Goal: Find contact information: Find contact information

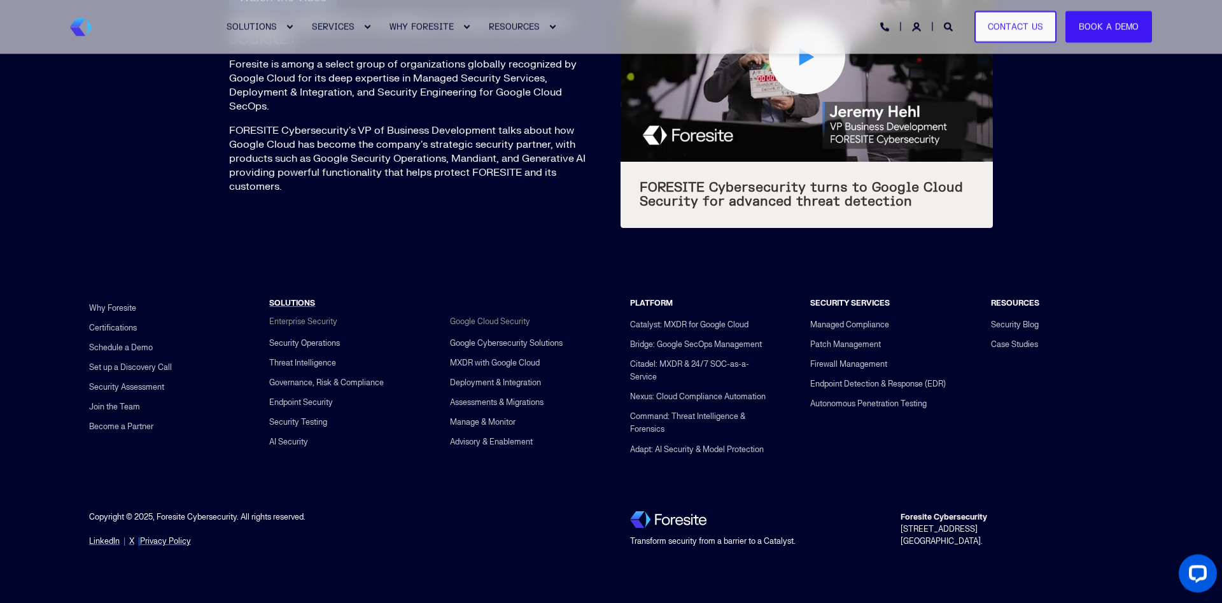
scroll to position [4815, 0]
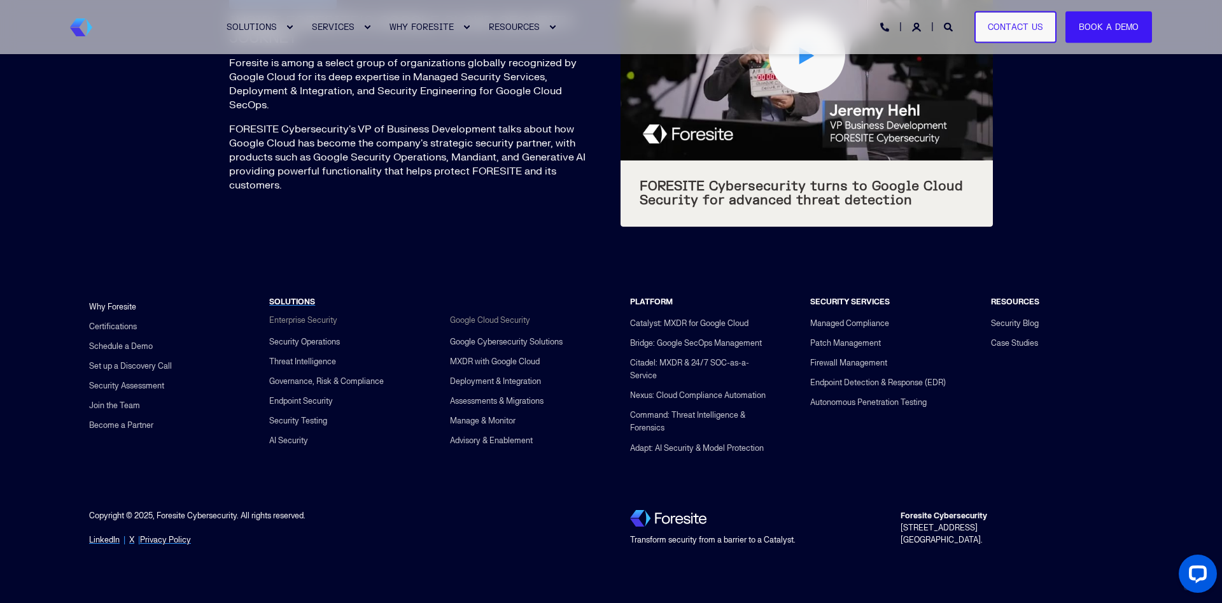
click at [131, 308] on link "Why Foresite" at bounding box center [112, 307] width 47 height 20
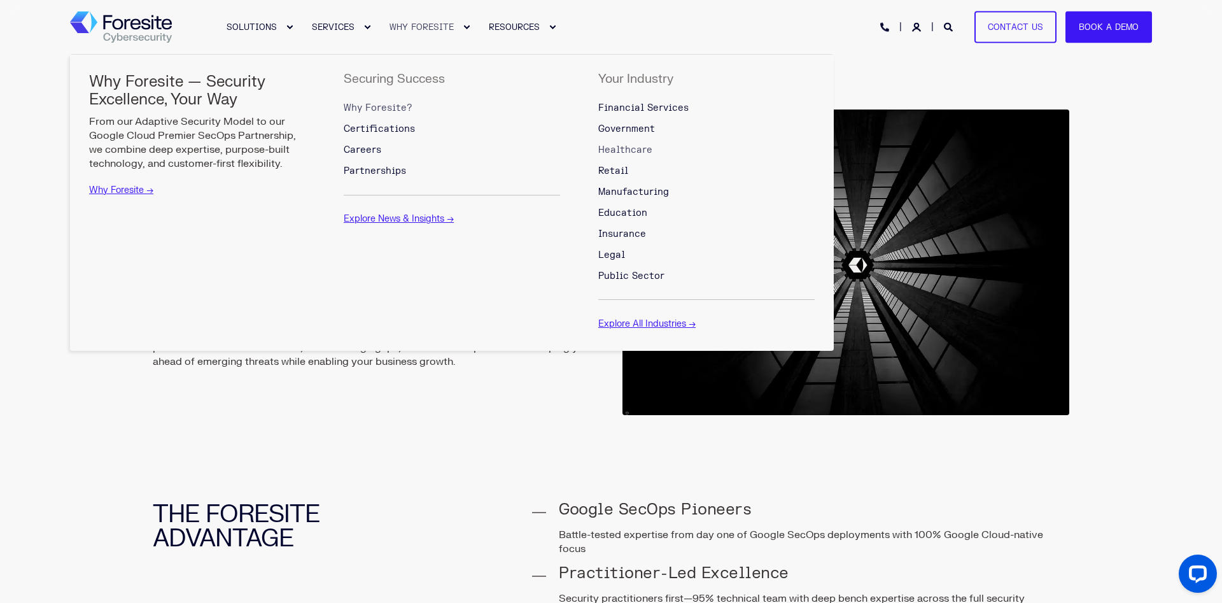
click at [635, 152] on span "Healthcare" at bounding box center [625, 150] width 54 height 11
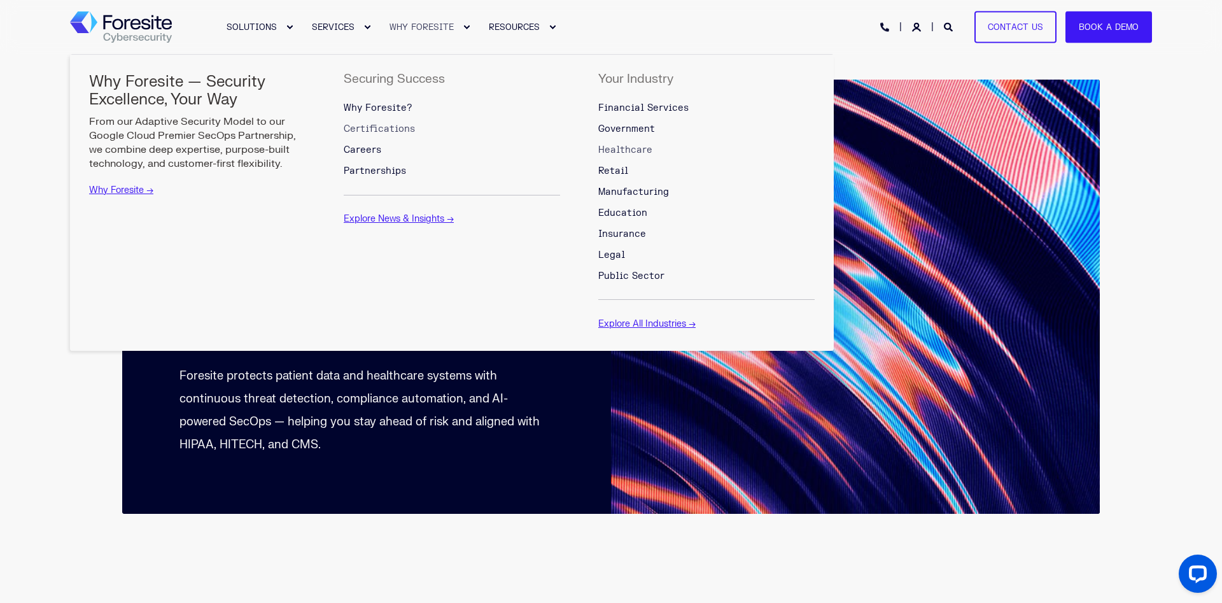
click at [371, 125] on span "Certifications" at bounding box center [379, 129] width 71 height 11
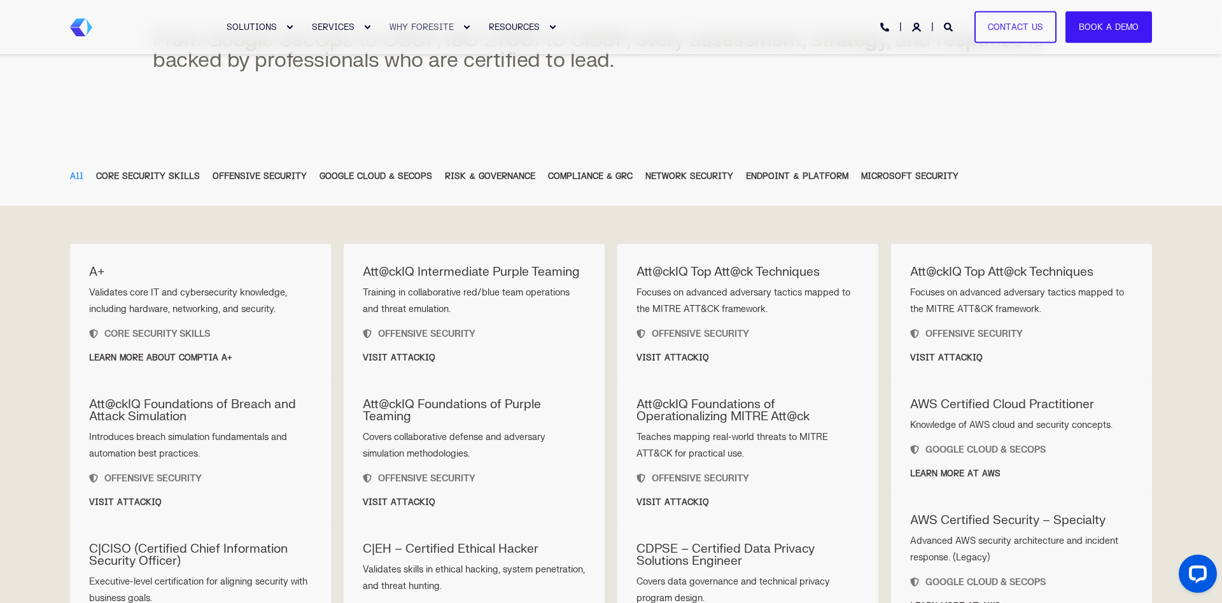
scroll to position [260, 0]
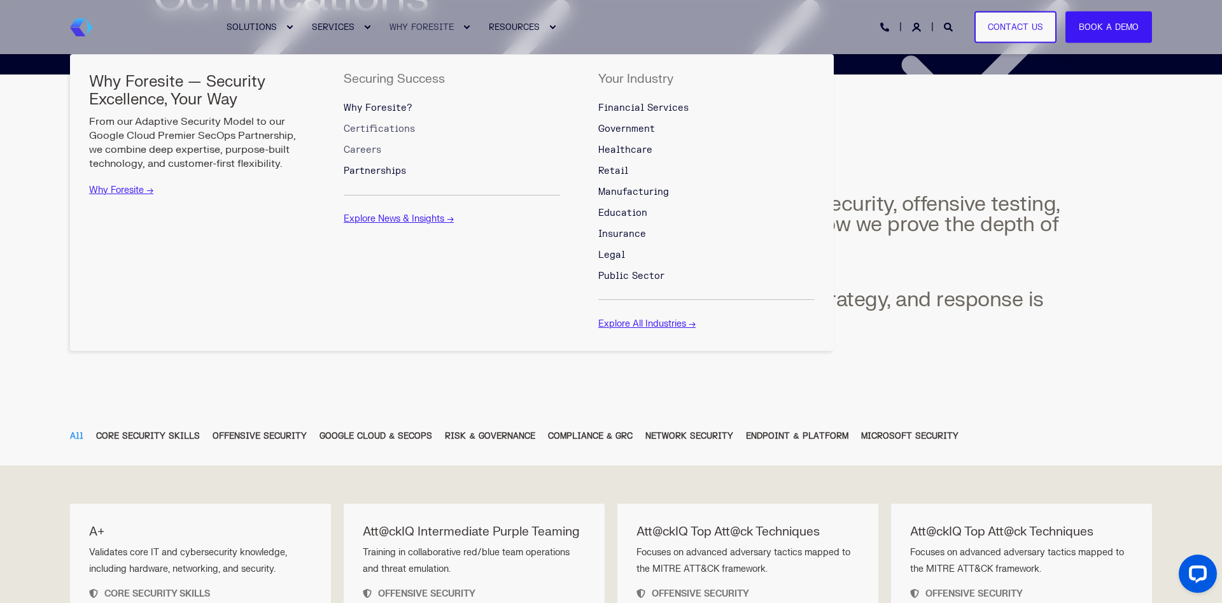
click at [364, 150] on span "Careers" at bounding box center [363, 150] width 38 height 11
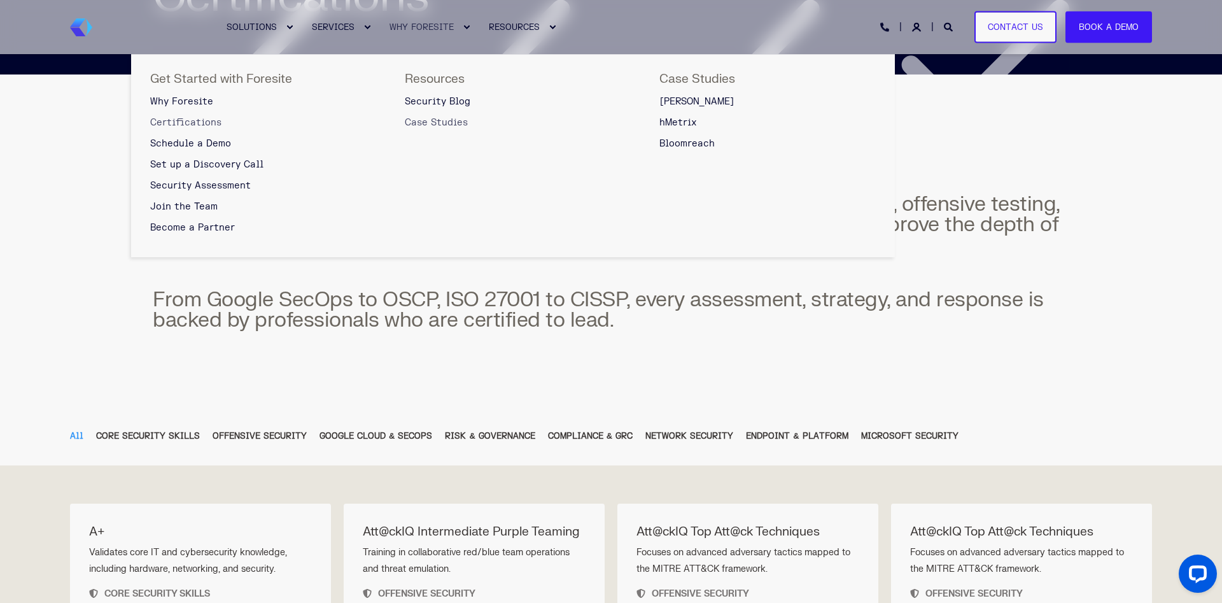
click at [435, 122] on span "Case Studies" at bounding box center [436, 122] width 63 height 11
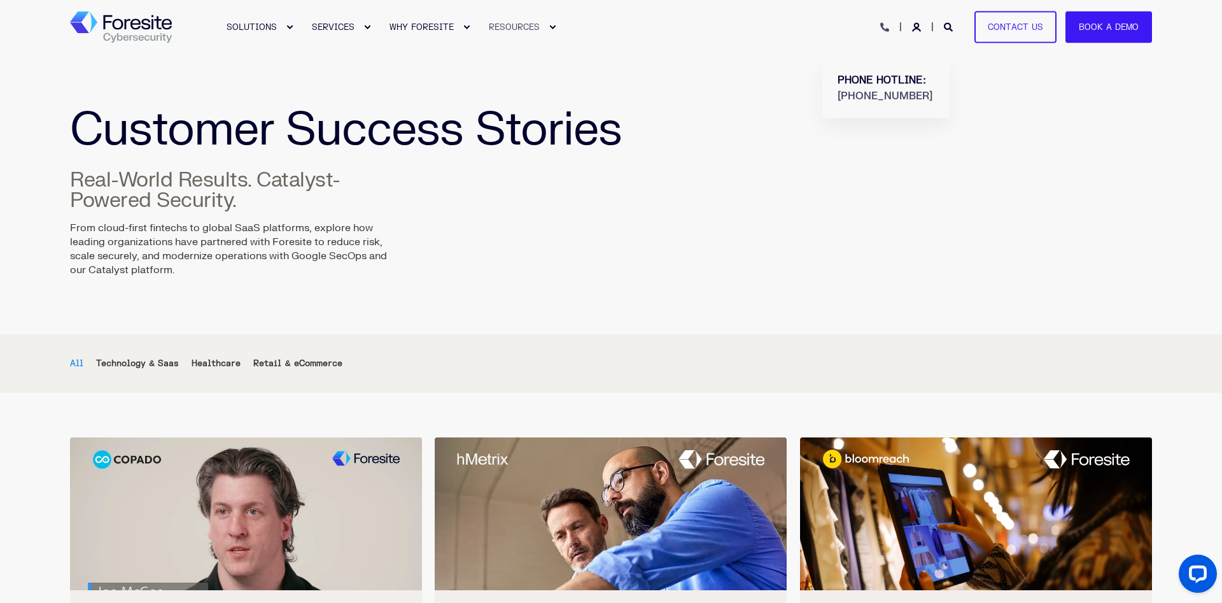
click at [886, 28] on icon "Open Contact" at bounding box center [884, 27] width 9 height 9
click at [921, 30] on icon "Login" at bounding box center [916, 27] width 9 height 9
click at [953, 24] on icon "Open Search" at bounding box center [948, 27] width 9 height 9
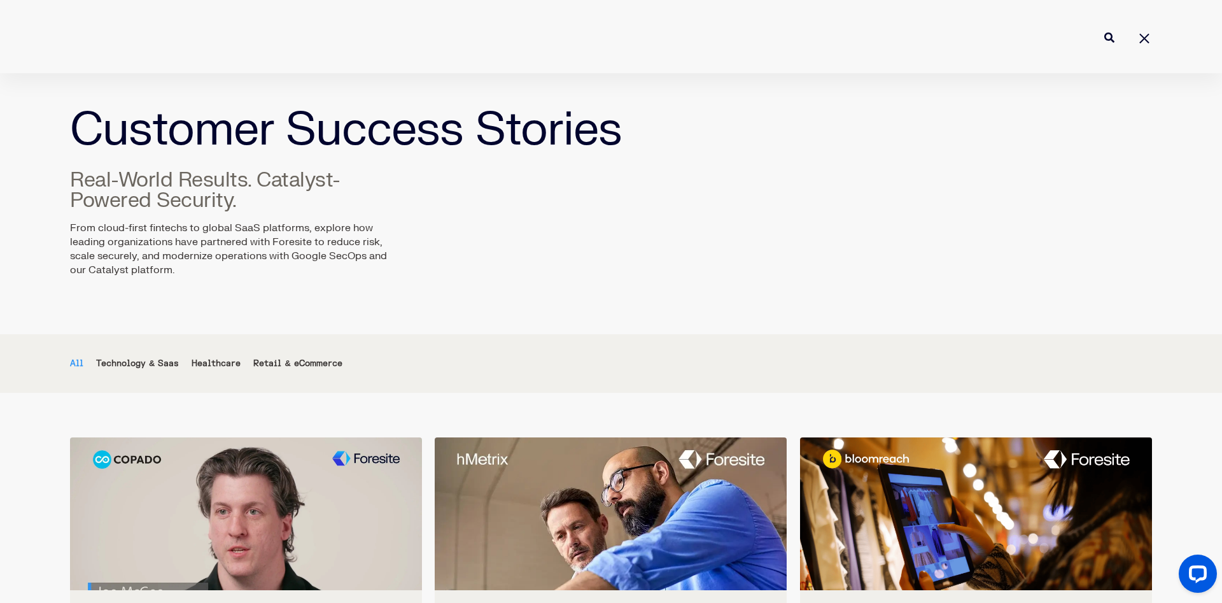
click at [1153, 41] on div at bounding box center [611, 36] width 1222 height 73
click at [1142, 39] on link "Close Search" at bounding box center [1144, 37] width 15 height 15
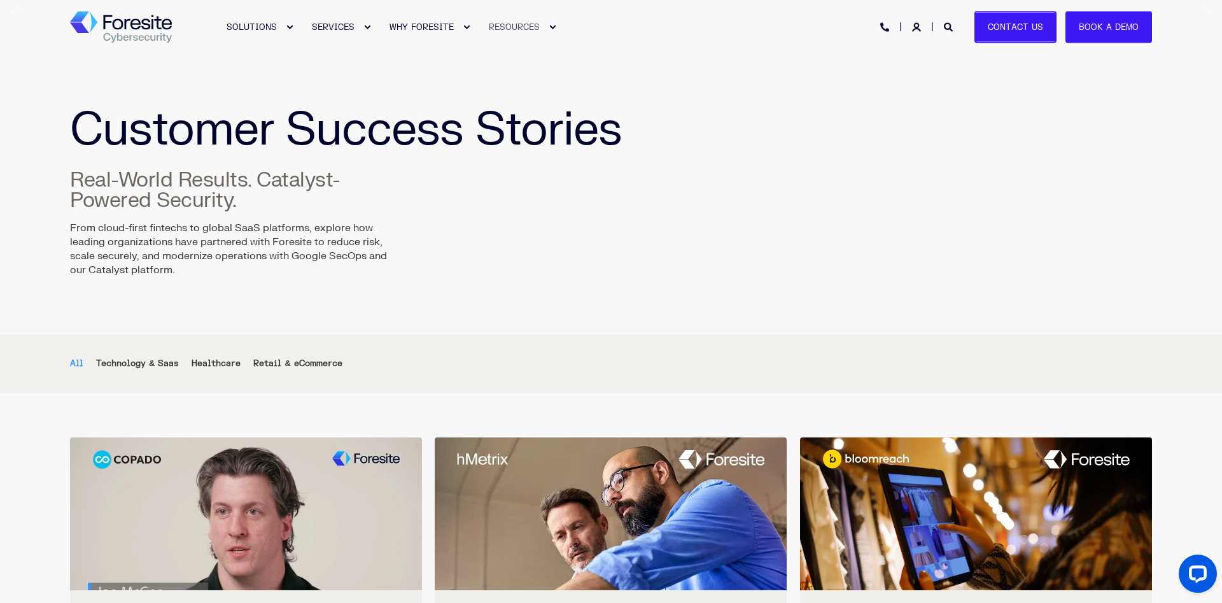
click at [1014, 32] on link "Contact Us" at bounding box center [1016, 27] width 82 height 32
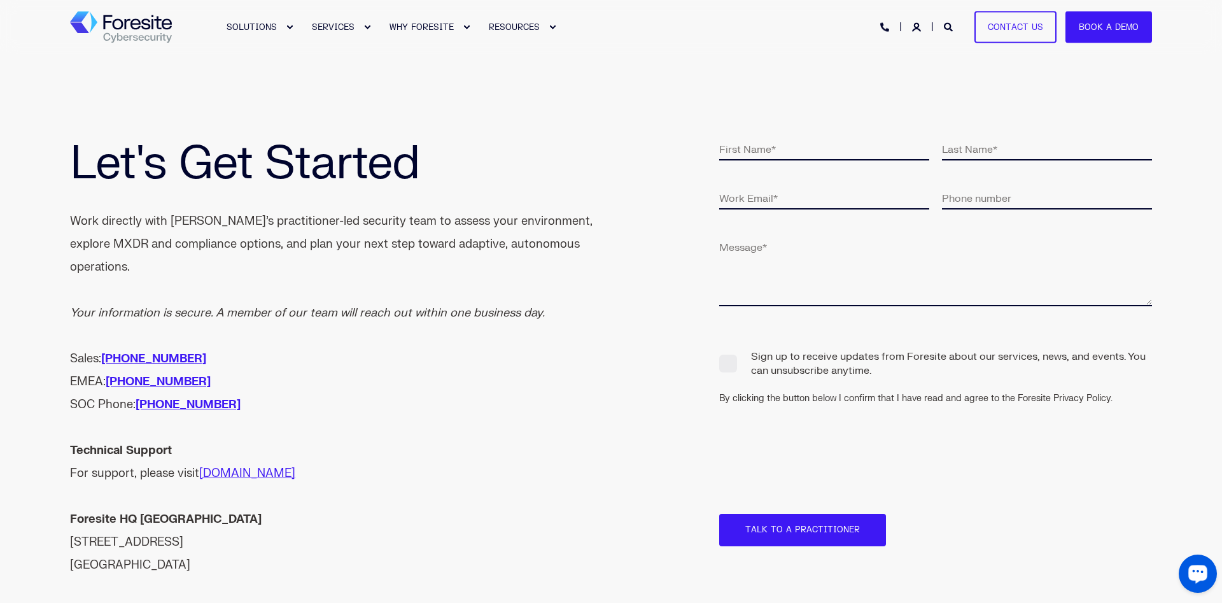
click at [1189, 575] on div "Open LiveChat chat widget" at bounding box center [1198, 573] width 22 height 22
